Goal: Task Accomplishment & Management: Use online tool/utility

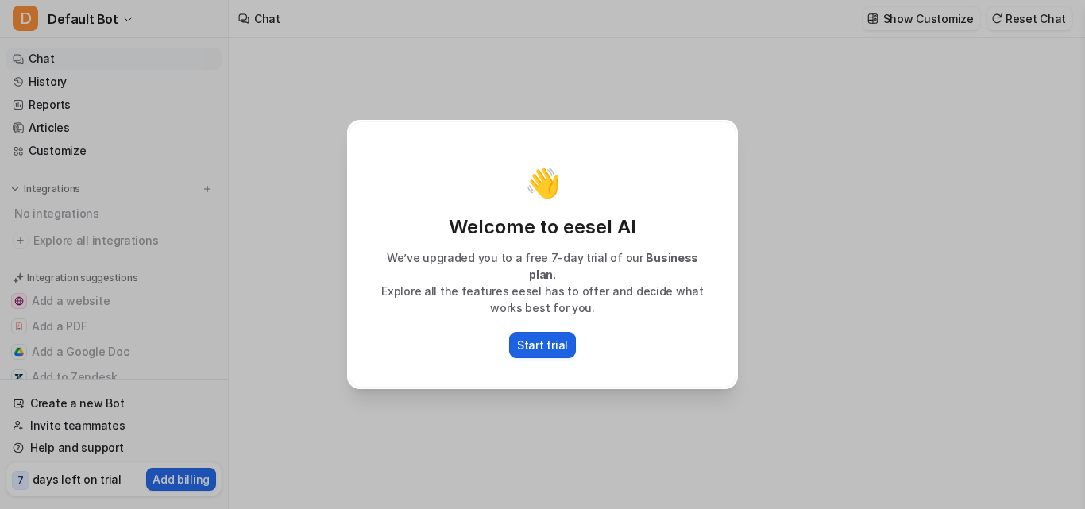
click at [559, 337] on p "Start trial" at bounding box center [542, 345] width 51 height 17
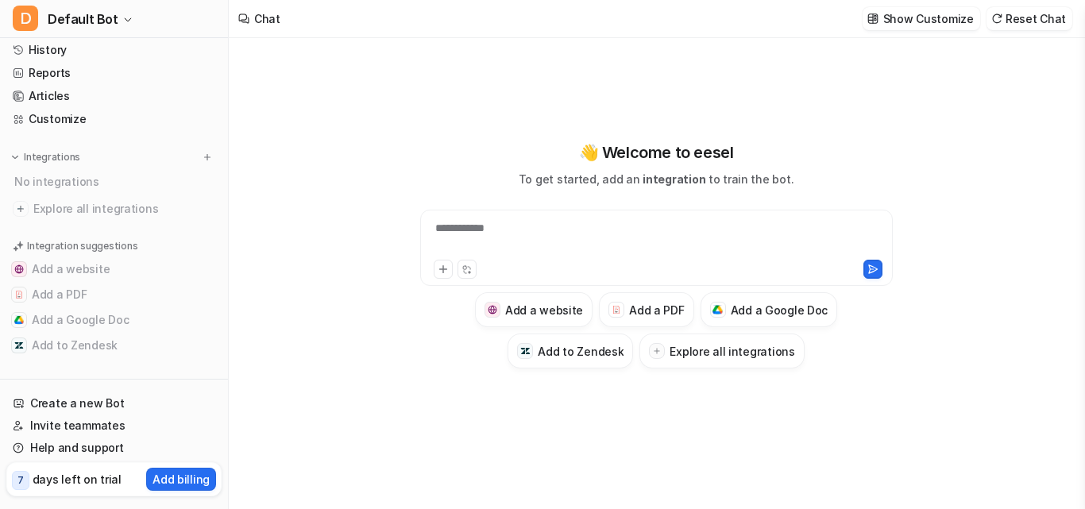
scroll to position [37, 0]
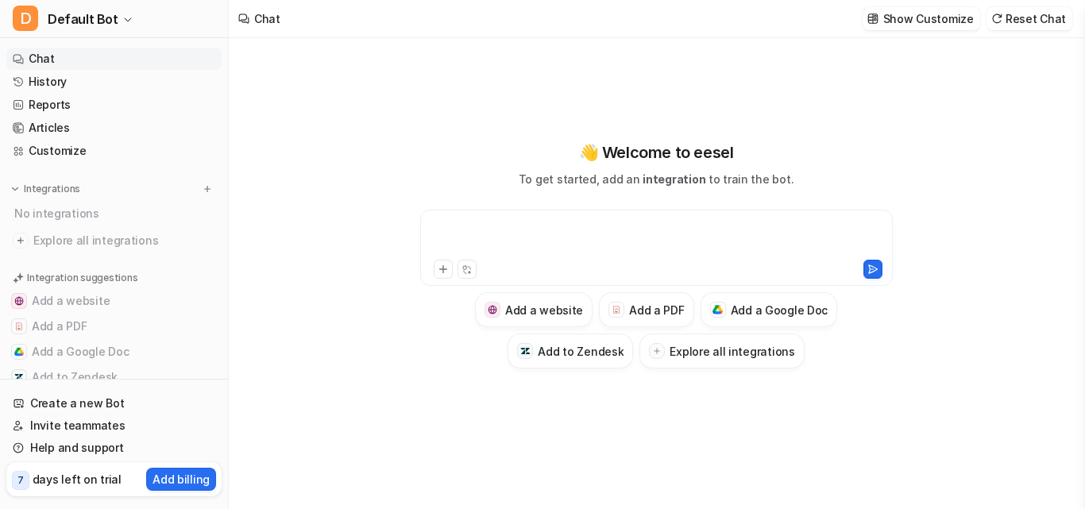
click at [454, 222] on div at bounding box center [656, 238] width 465 height 37
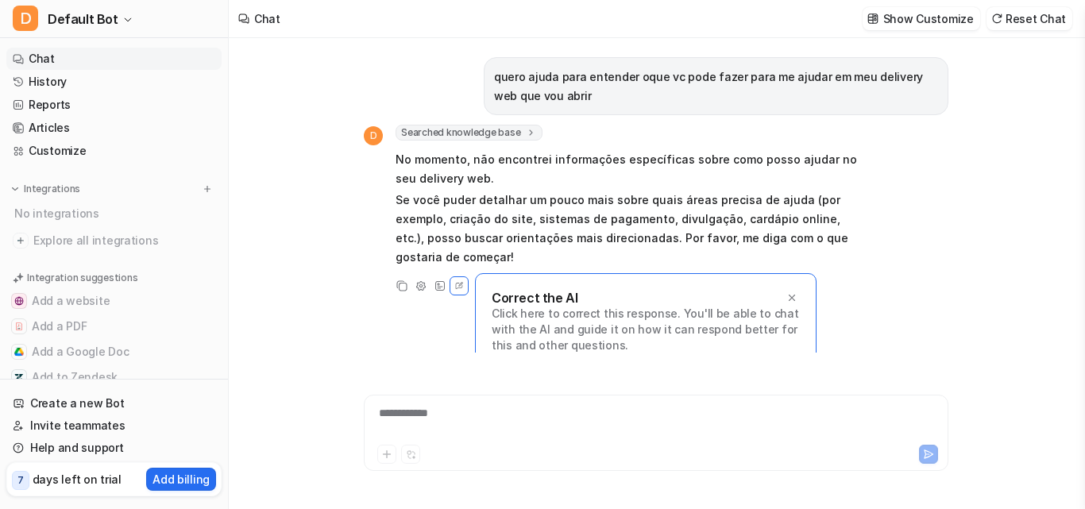
scroll to position [17, 0]
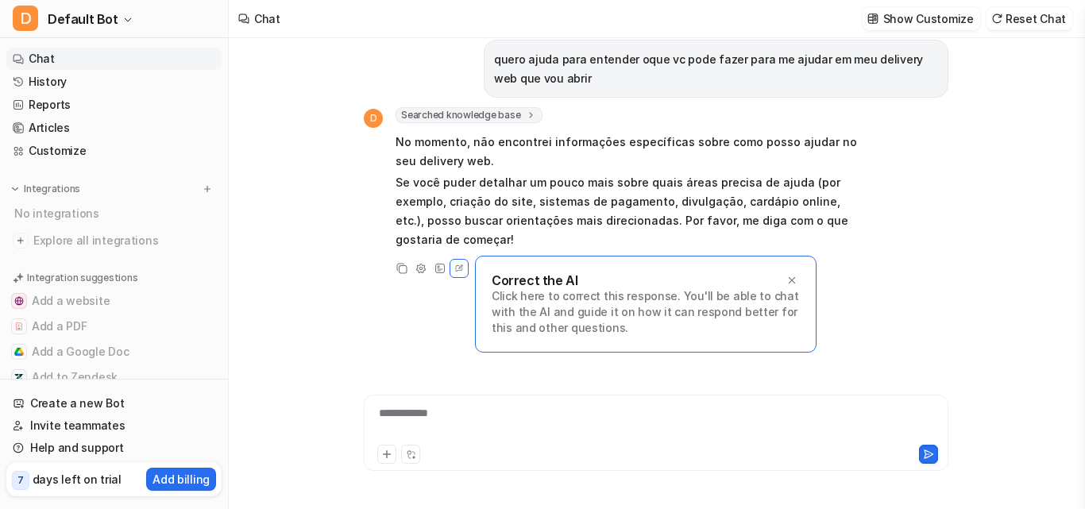
click at [455, 423] on div "**********" at bounding box center [656, 423] width 577 height 37
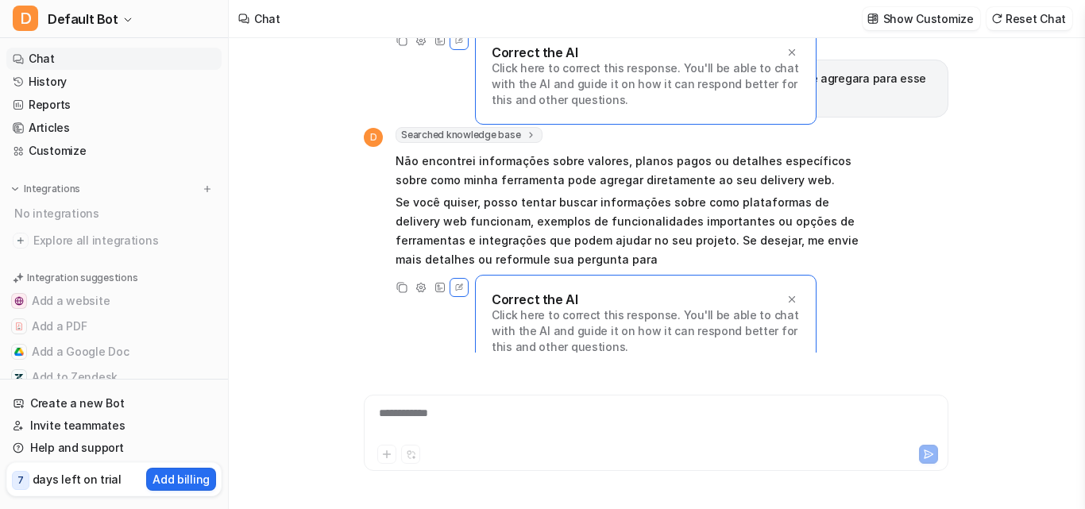
scroll to position [265, 0]
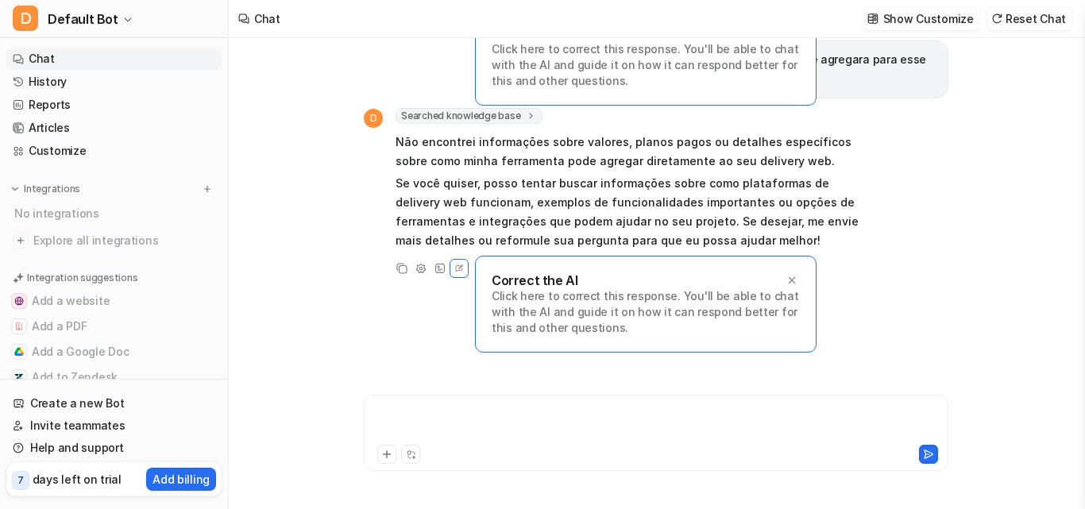
click at [454, 421] on div at bounding box center [656, 423] width 577 height 37
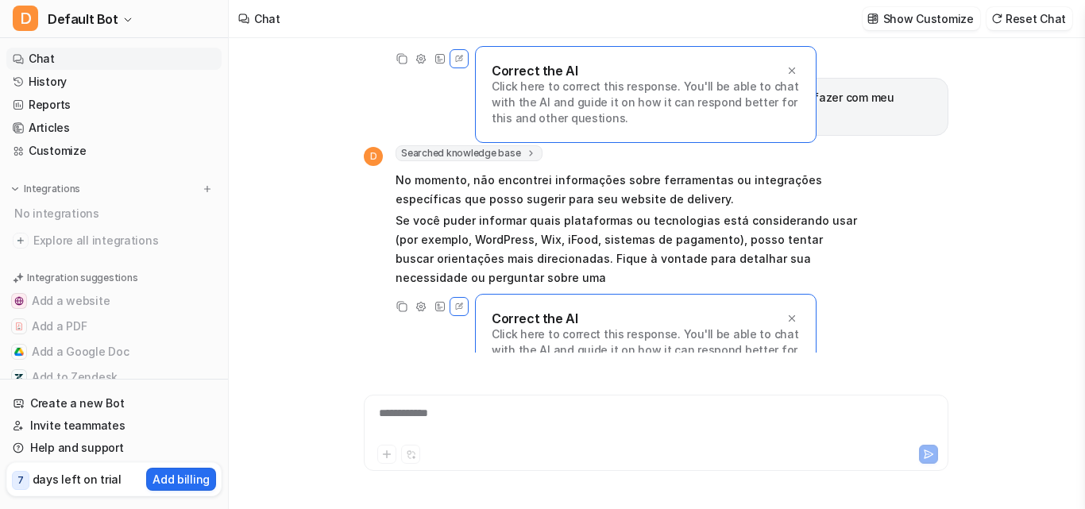
scroll to position [493, 0]
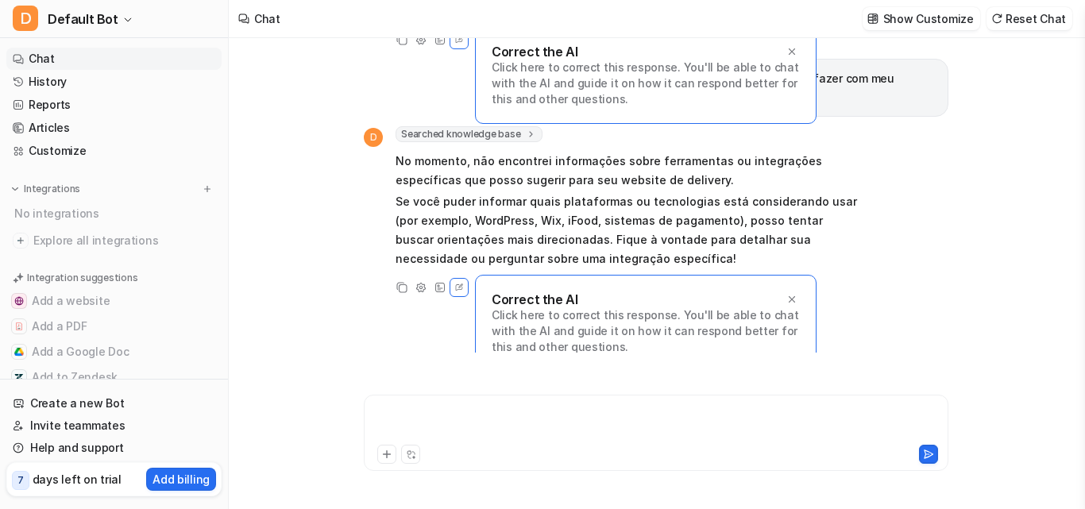
click at [454, 421] on div at bounding box center [656, 423] width 577 height 37
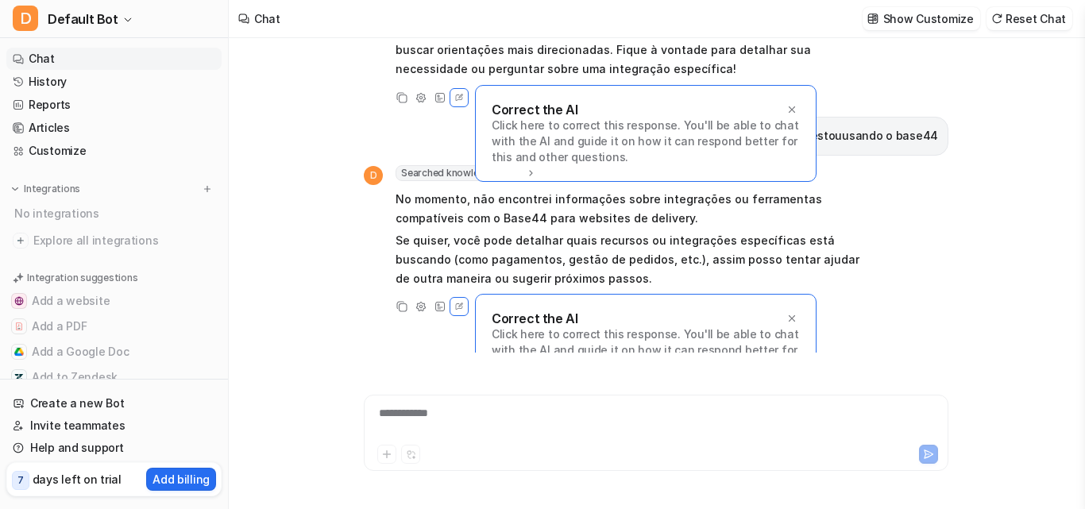
scroll to position [702, 0]
